Goal: Task Accomplishment & Management: Manage account settings

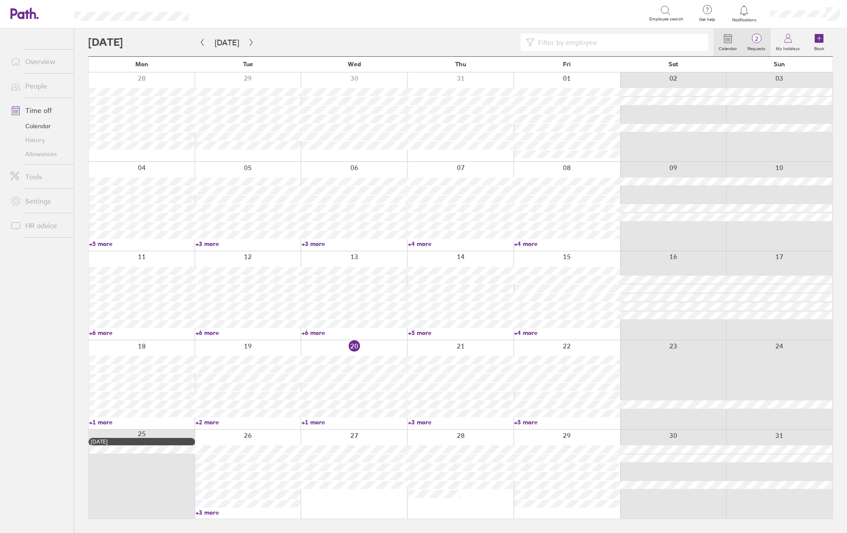
click at [754, 38] on span "2" at bounding box center [756, 38] width 28 height 7
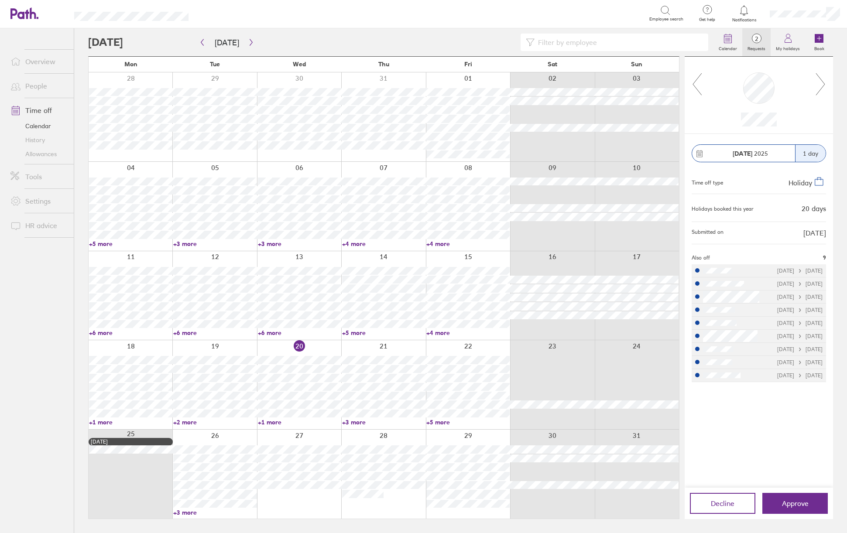
click at [757, 45] on label "Requests" at bounding box center [756, 48] width 28 height 8
click at [821, 83] on icon at bounding box center [820, 84] width 11 height 24
click at [569, 42] on input at bounding box center [618, 42] width 168 height 17
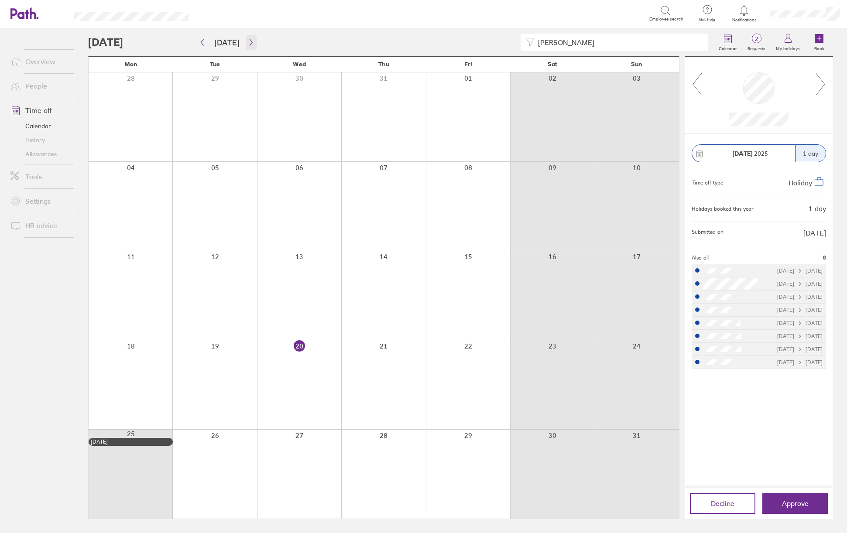
type input "[PERSON_NAME]"
click at [250, 44] on icon "button" at bounding box center [251, 42] width 3 height 7
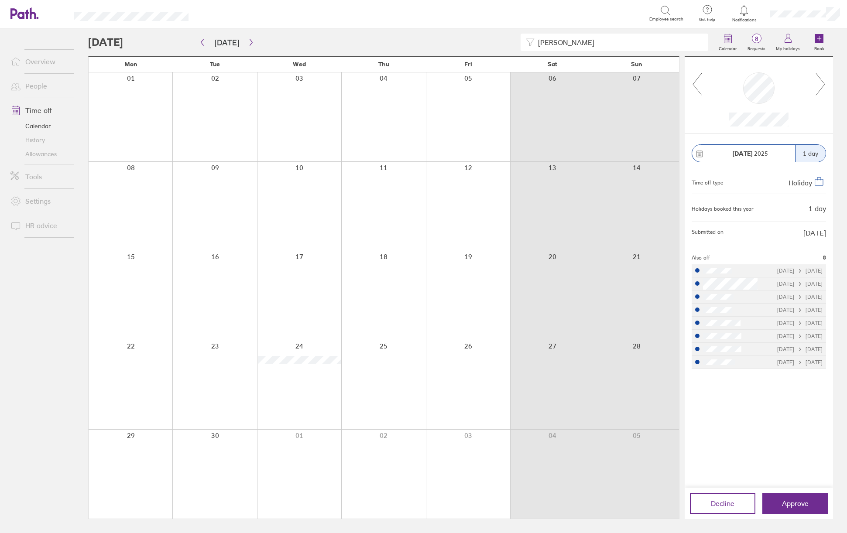
click at [293, 377] on div at bounding box center [299, 384] width 84 height 89
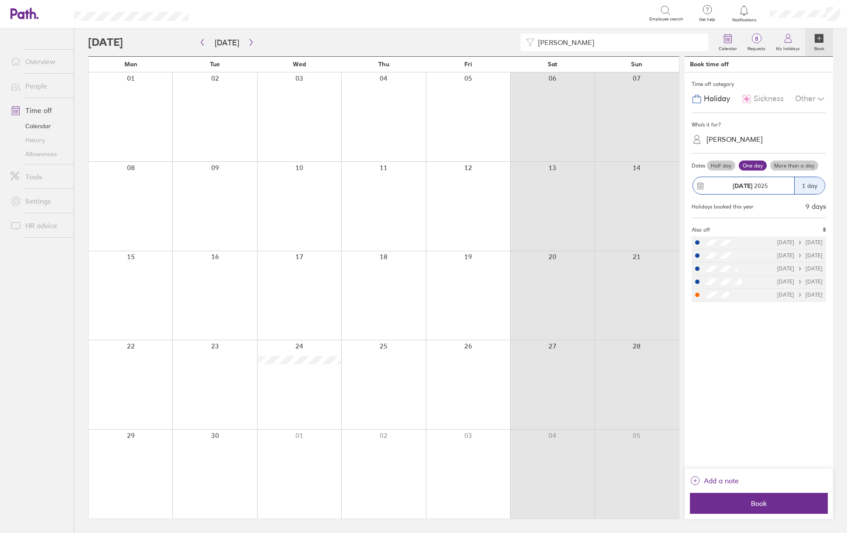
click at [745, 135] on div "[PERSON_NAME]" at bounding box center [734, 139] width 56 height 8
click at [743, 161] on div "[PERSON_NAME] (you)" at bounding box center [758, 160] width 134 height 15
click at [763, 505] on span "Book" at bounding box center [759, 504] width 126 height 8
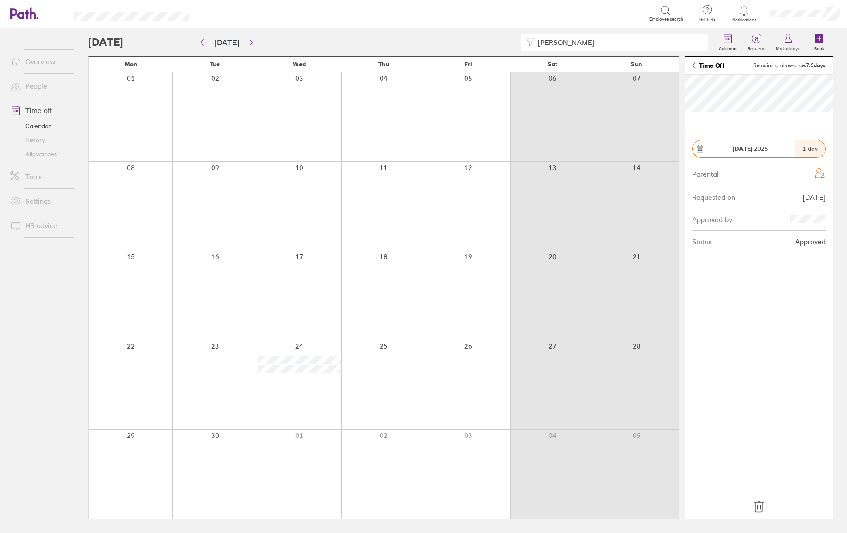
click at [765, 503] on icon at bounding box center [759, 507] width 14 height 14
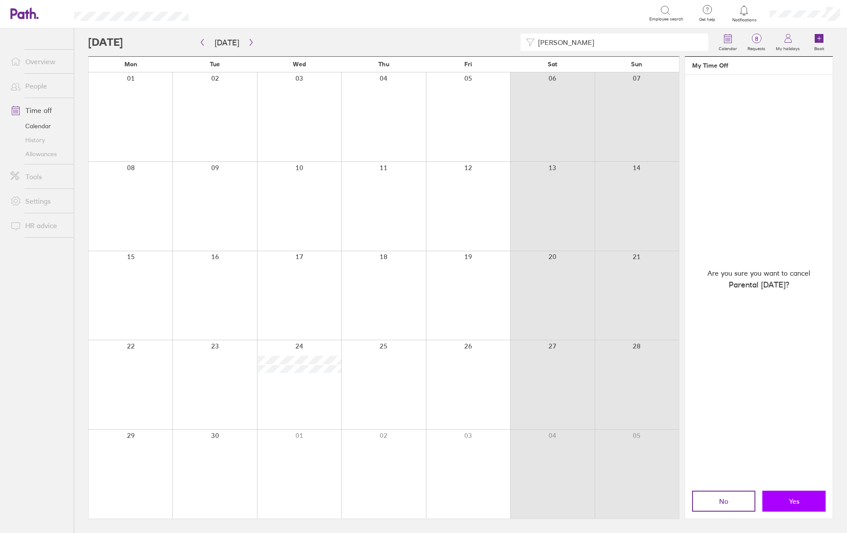
click at [777, 506] on button "Yes" at bounding box center [793, 501] width 63 height 21
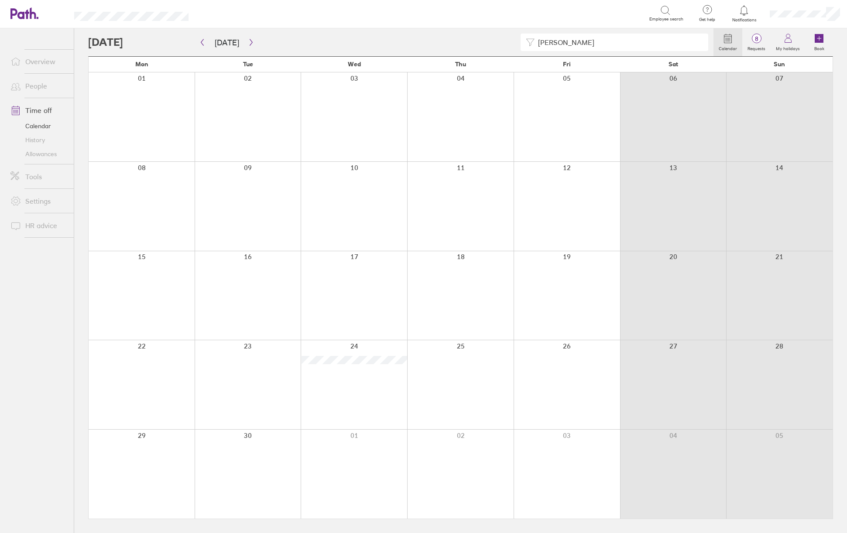
click at [43, 66] on link "Overview" at bounding box center [38, 61] width 70 height 17
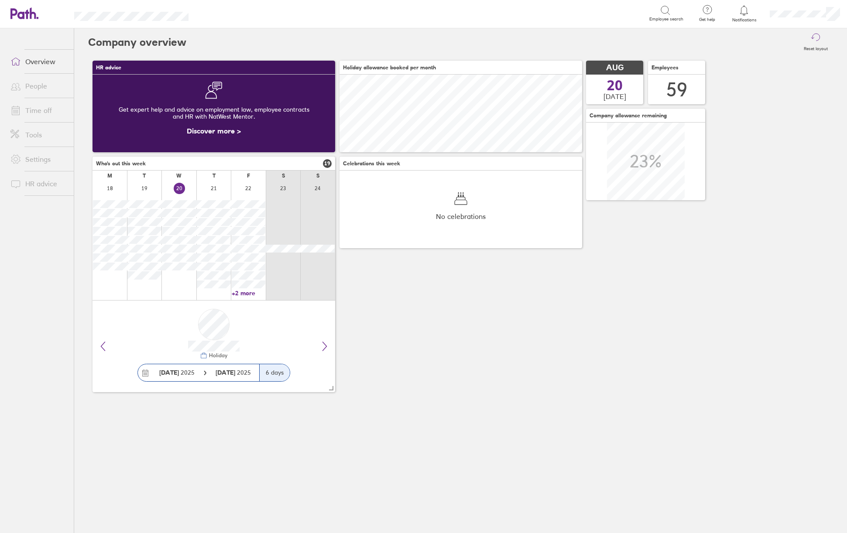
scroll to position [78, 243]
